Goal: Check status: Verify the current state of an ongoing process or item

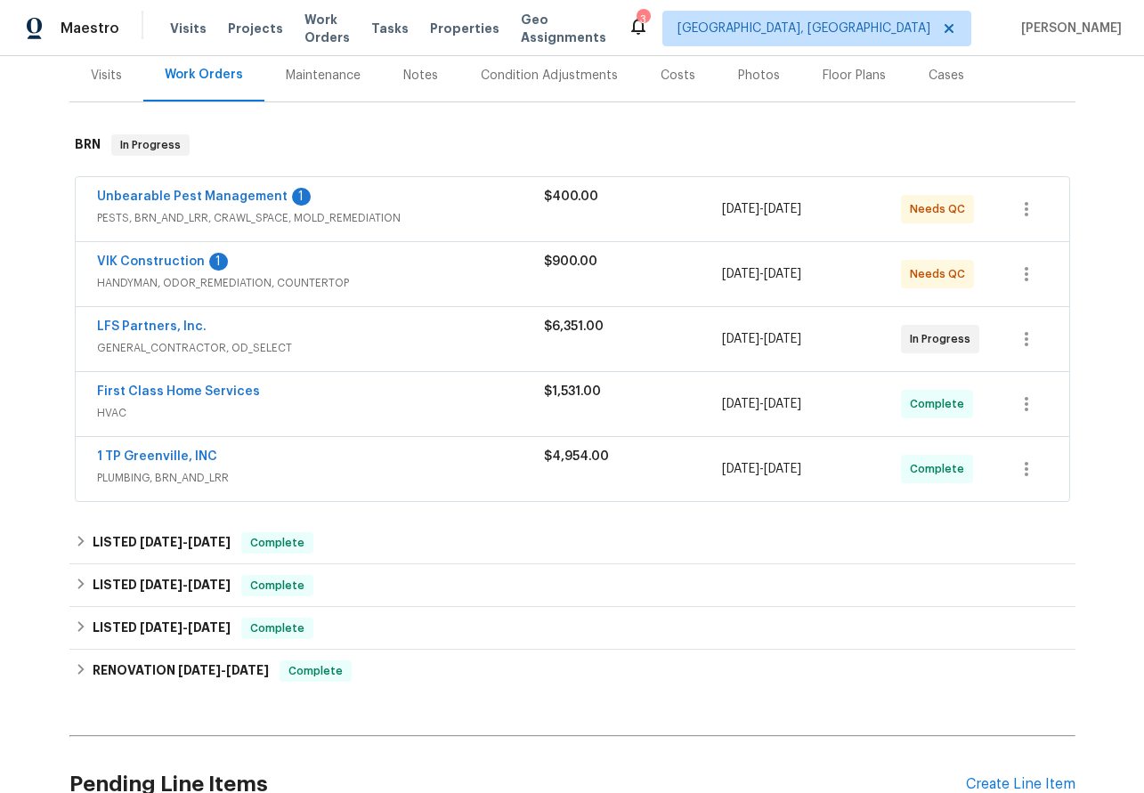
scroll to position [219, 0]
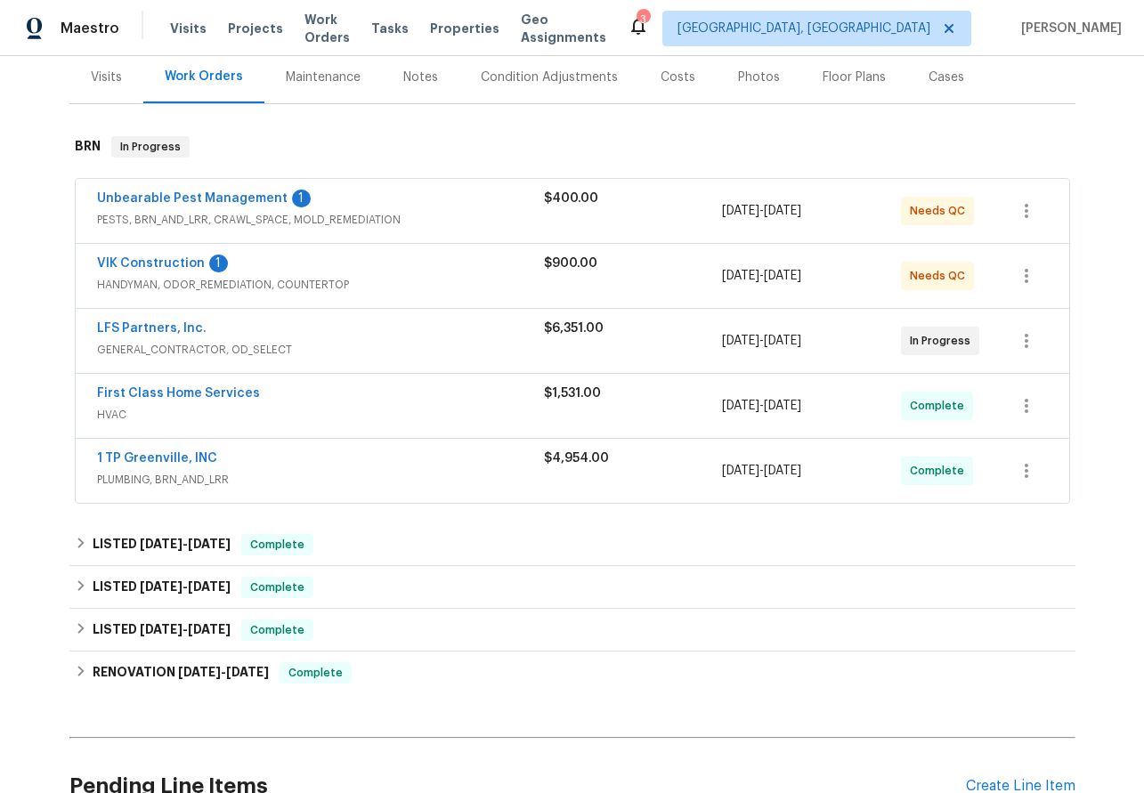
click at [133, 251] on div "VIK Construction 1 HANDYMAN, ODOR_REMEDIATION, COUNTERTOP $900.00 [DATE] - [DAT…" at bounding box center [573, 276] width 994 height 64
click at [134, 258] on link "VIK Construction" at bounding box center [151, 263] width 108 height 12
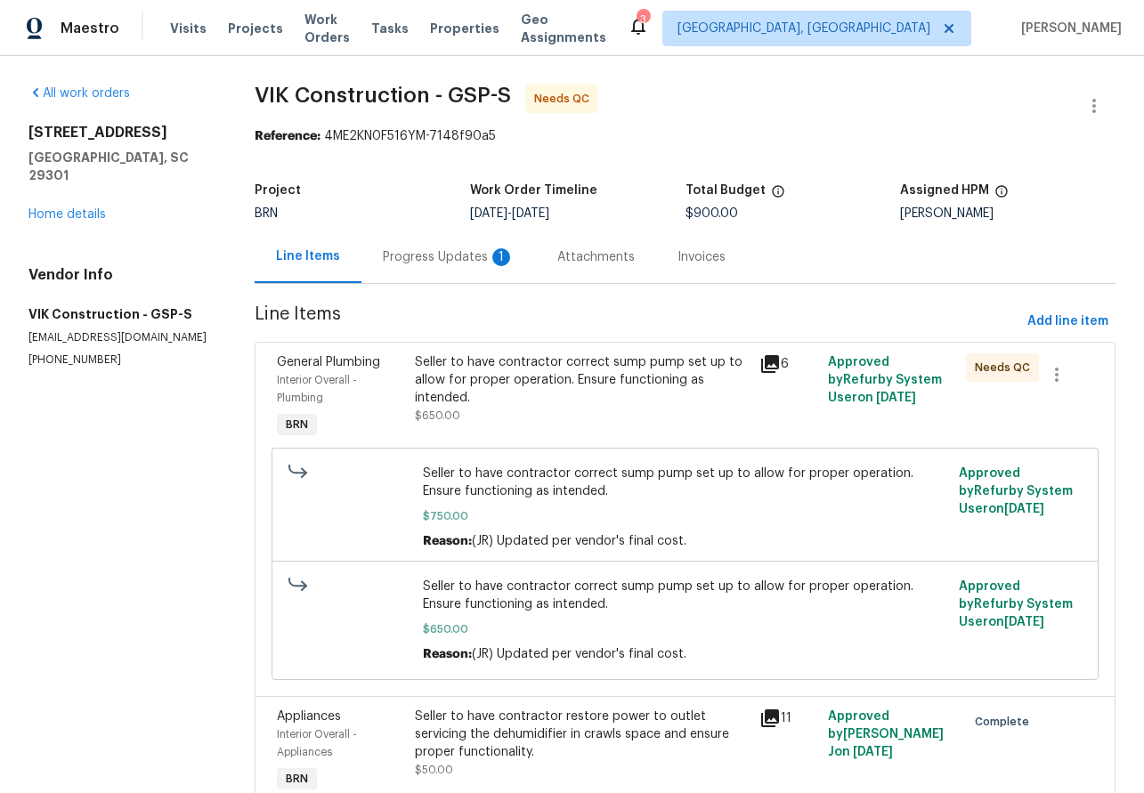
click at [469, 264] on div "Progress Updates 1" at bounding box center [449, 257] width 132 height 18
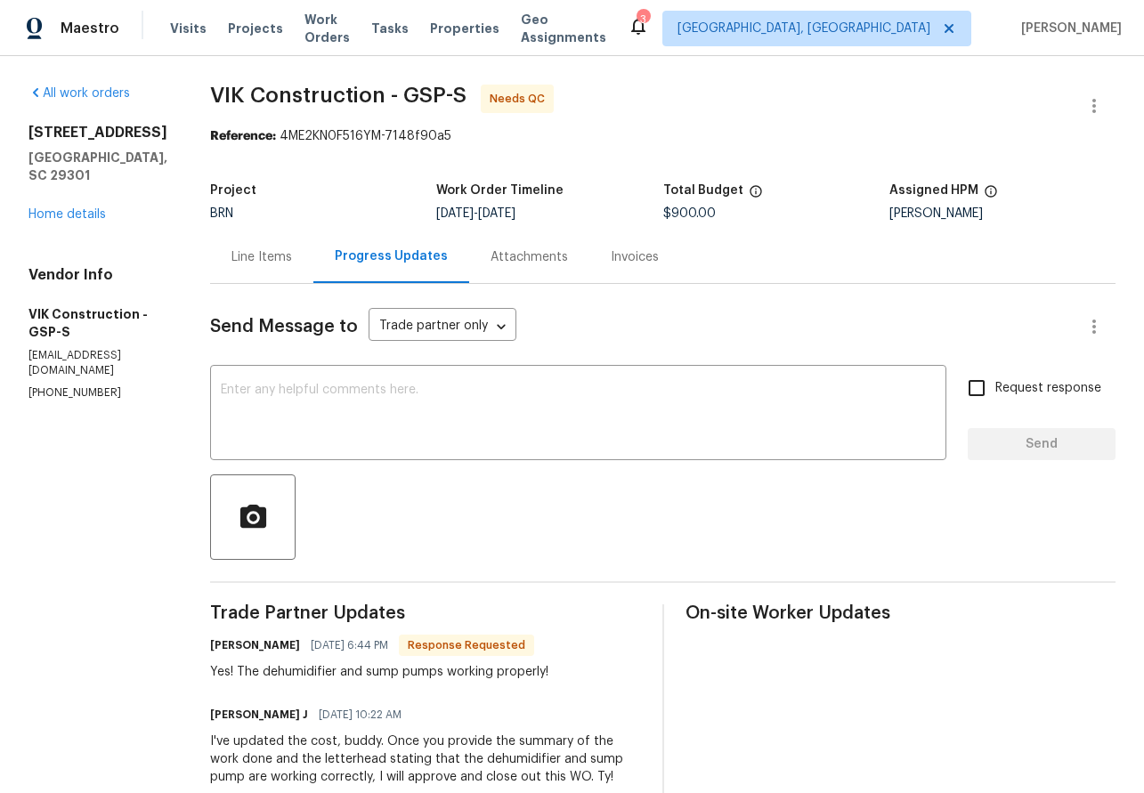
click at [664, 266] on div "Invoices" at bounding box center [635, 257] width 91 height 53
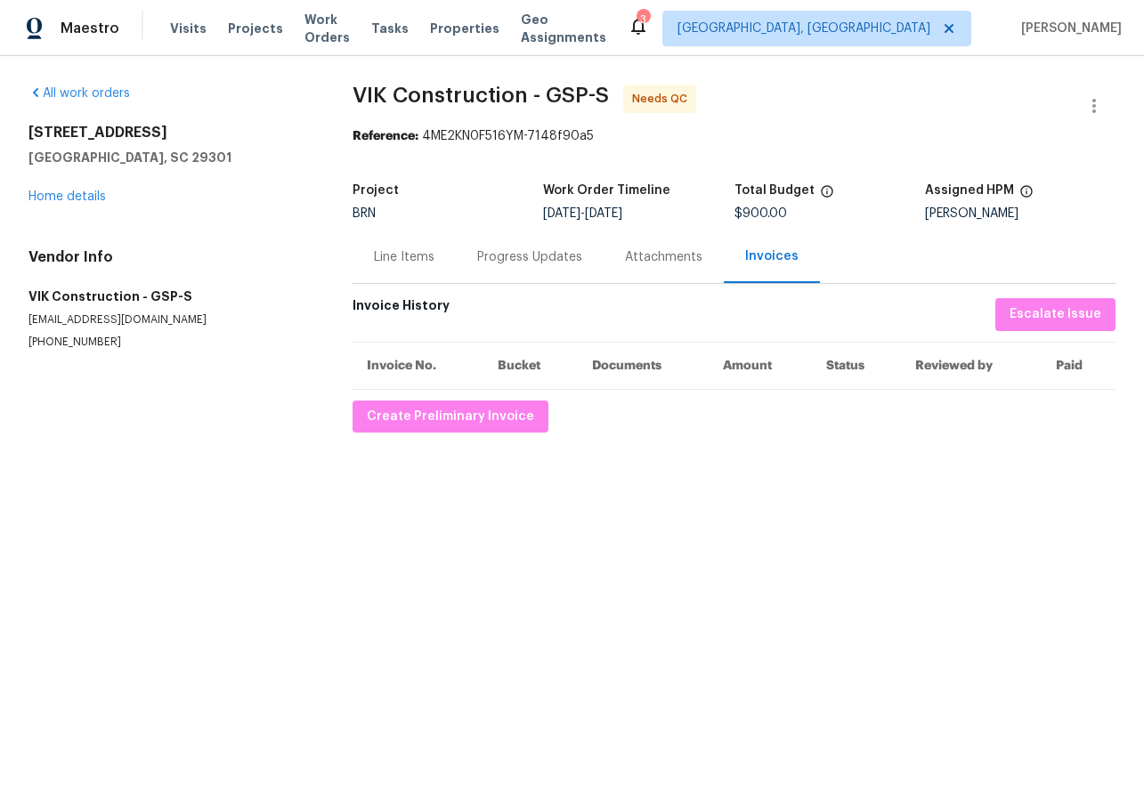
click at [631, 252] on div "Attachments" at bounding box center [663, 257] width 77 height 18
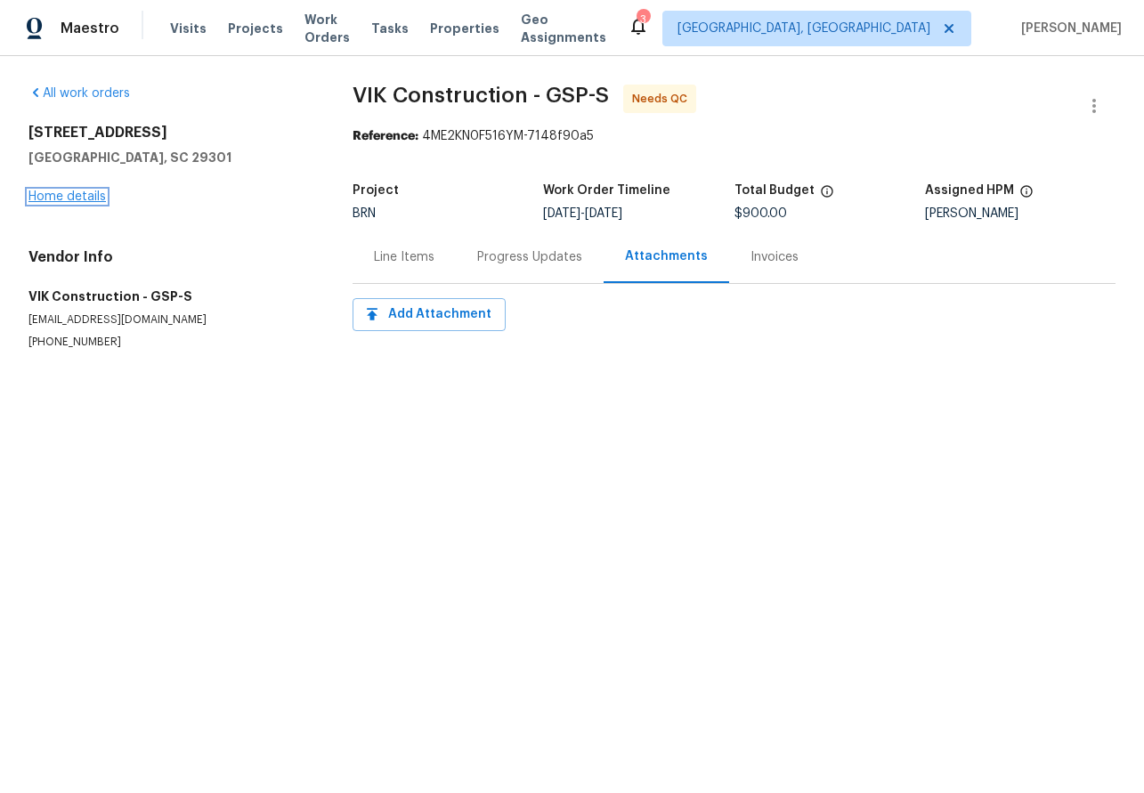
click at [70, 191] on link "Home details" at bounding box center [66, 197] width 77 height 12
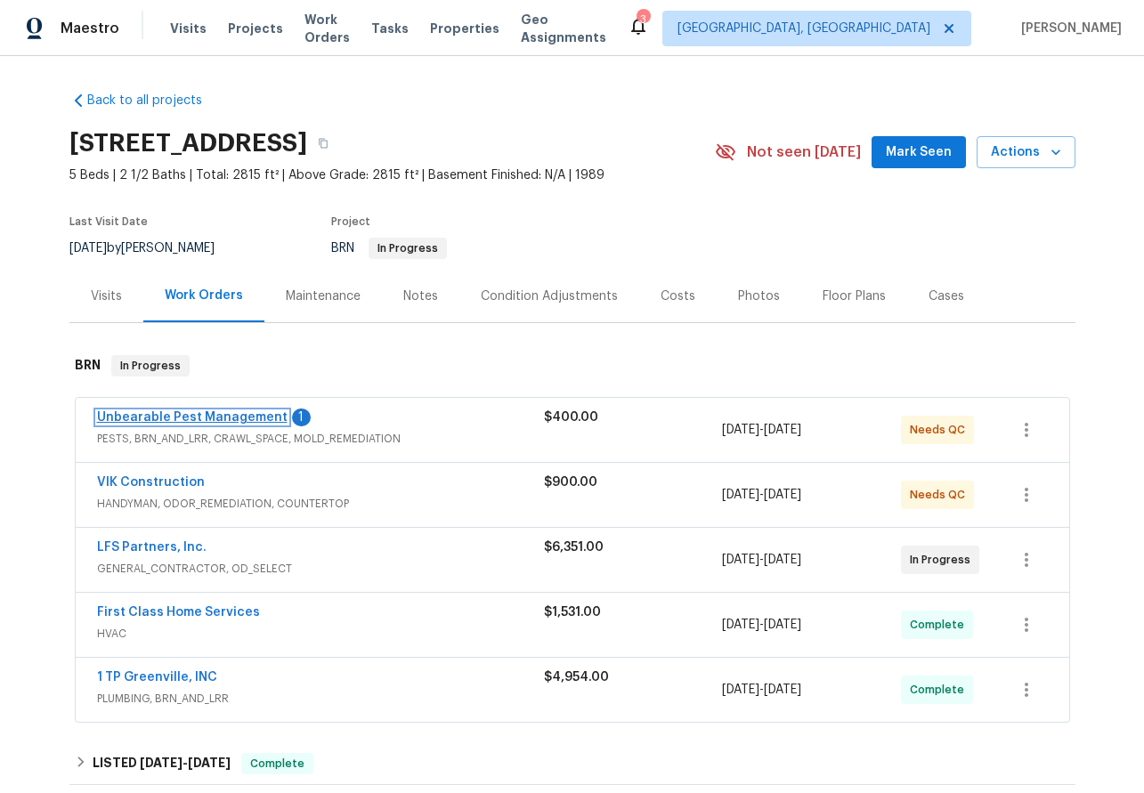
click at [177, 420] on link "Unbearable Pest Management" at bounding box center [192, 417] width 191 height 12
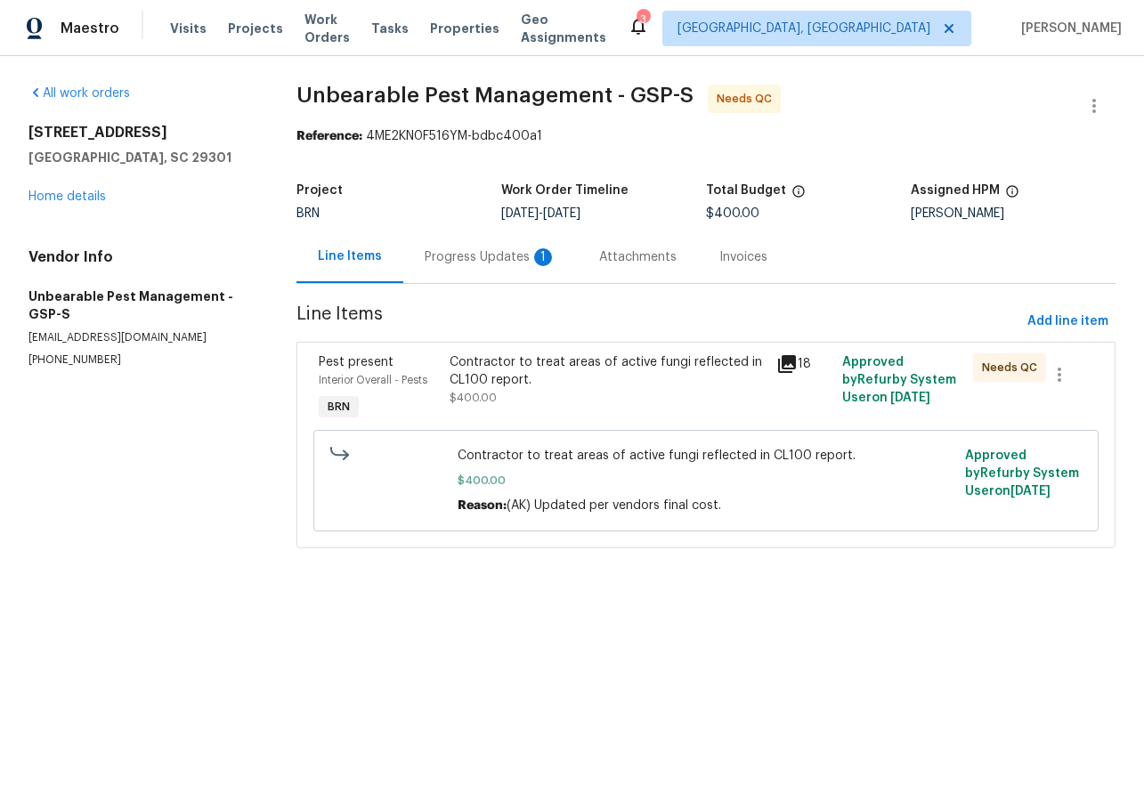
click at [481, 260] on div "Progress Updates 1" at bounding box center [491, 257] width 132 height 18
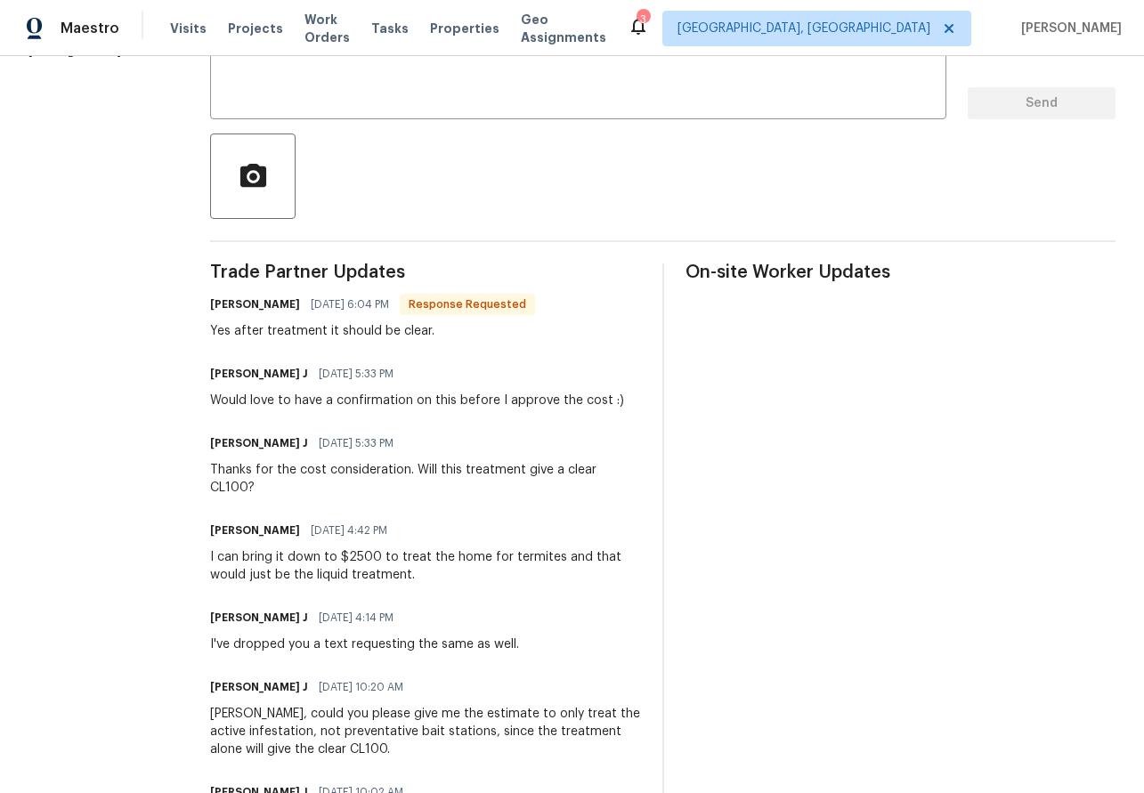
scroll to position [341, 0]
